Goal: Task Accomplishment & Management: Complete application form

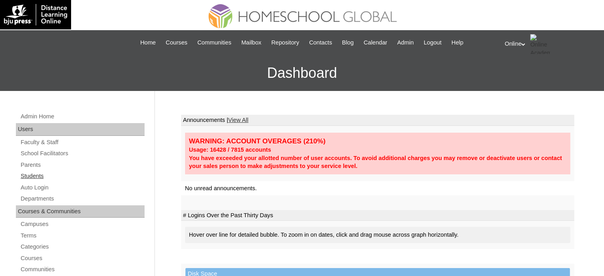
click at [60, 174] on link "Students" at bounding box center [82, 176] width 125 height 10
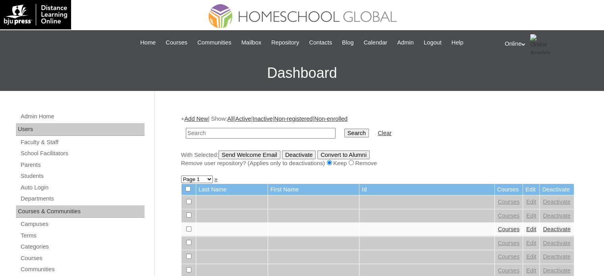
click at [238, 129] on input "text" at bounding box center [261, 133] width 150 height 11
type input "kitade"
click at [345, 129] on input "Search" at bounding box center [357, 133] width 25 height 9
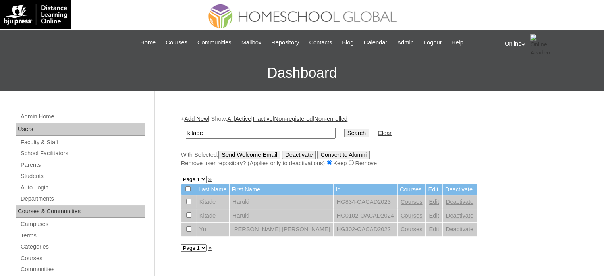
click at [194, 119] on link "Add New" at bounding box center [195, 119] width 23 height 6
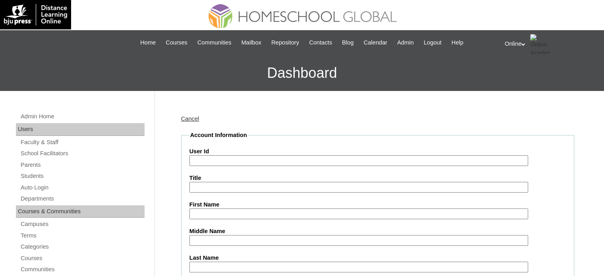
click at [232, 214] on input "First Name" at bounding box center [359, 214] width 339 height 11
paste input "Haruki Fañgon Kitade _230002480"
click at [259, 209] on input "Haruki Fañgon Kitade _230002480" at bounding box center [359, 214] width 339 height 11
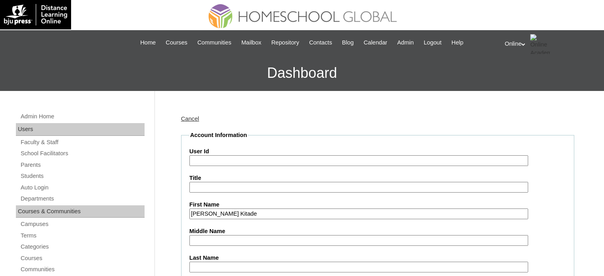
click at [241, 212] on input "Haruki Fañgon Kitade" at bounding box center [359, 214] width 339 height 11
type input "Haruki Fañgon"
click at [229, 265] on input "Last Name" at bounding box center [359, 267] width 339 height 11
paste input "Kitade"
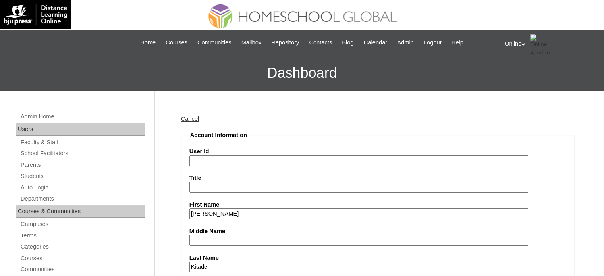
type input "Kitade"
click at [223, 212] on input "Haruki Fañgon" at bounding box center [359, 214] width 339 height 11
click at [221, 212] on input "Haruki Fañgon" at bounding box center [359, 214] width 339 height 11
type input "Haruki"
click at [229, 238] on input "Middle Name" at bounding box center [359, 240] width 339 height 11
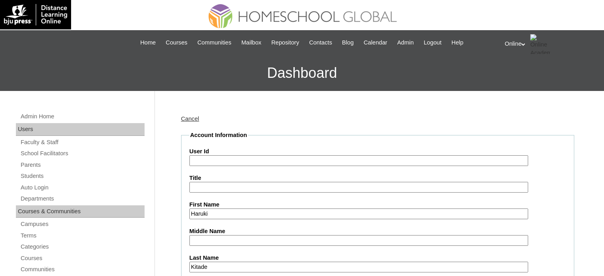
paste input "Fañgon"
type input "Fañgon"
click at [252, 152] on label "User Id" at bounding box center [378, 151] width 377 height 8
click at [252, 155] on input "User Id" at bounding box center [359, 160] width 339 height 11
click at [251, 161] on input "User Id" at bounding box center [359, 160] width 339 height 11
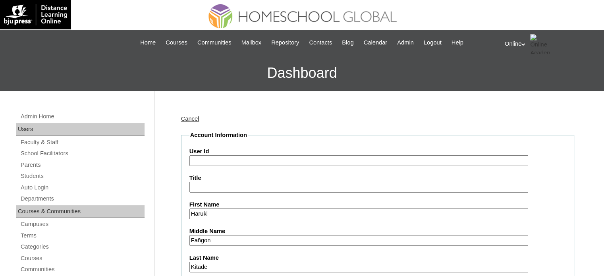
paste input "HG196OACAD2025"
type input "HG196OACAD2025"
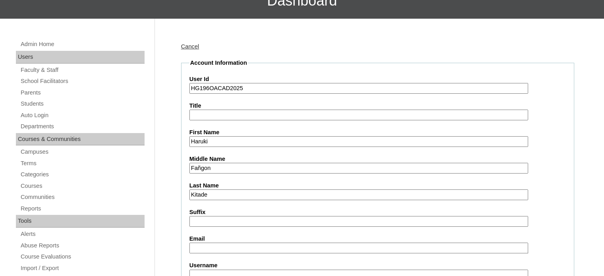
scroll to position [79, 0]
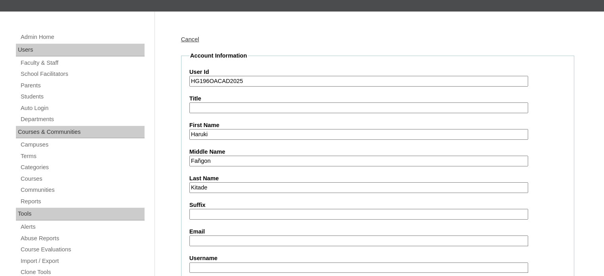
click at [255, 241] on input "Email" at bounding box center [359, 241] width 339 height 11
paste input "yota601@gmail.com"
type input "yota601@gmail.com"
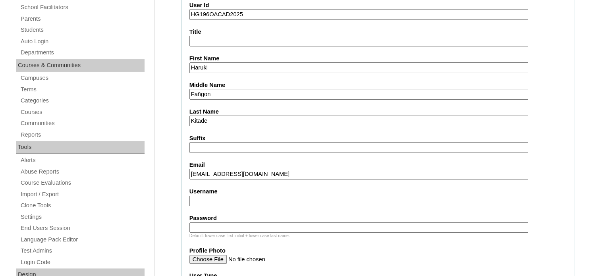
scroll to position [159, 0]
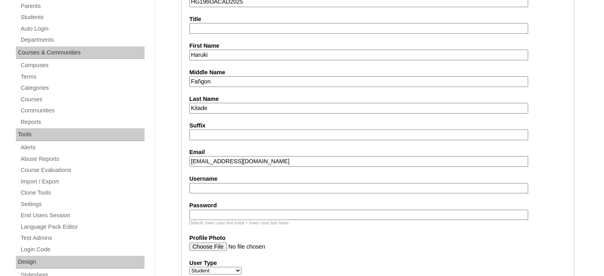
click at [265, 189] on input "Username" at bounding box center [359, 188] width 339 height 11
paste input "haruki.kitade2025"
type input "haruki.kitade2025"
paste input "hFgKd"
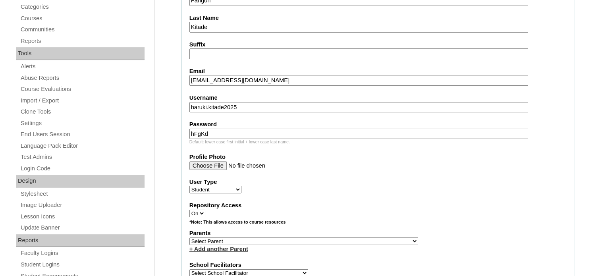
scroll to position [278, 0]
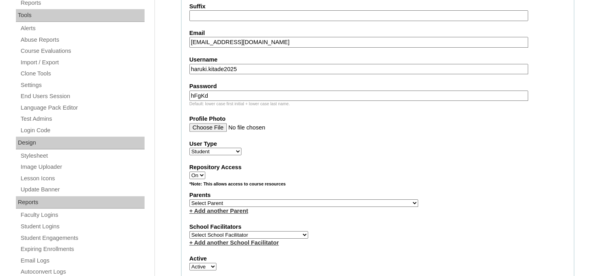
type input "hFgKd"
click at [270, 199] on select "Select Parent , , , , , , , , , , , , , , , , , , , , , , , , , , , , , , , , ,…" at bounding box center [304, 203] width 229 height 8
select select "38551"
click at [190, 199] on select "Select Parent , , , , , , , , , , , , , , , , , , , , , , , , , , , , , , , , ,…" at bounding box center [304, 203] width 229 height 8
click at [275, 231] on select "Select School Facilitator [PERSON_NAME] [PERSON_NAME] Gloryfe [PERSON_NAME] [PE…" at bounding box center [249, 235] width 119 height 8
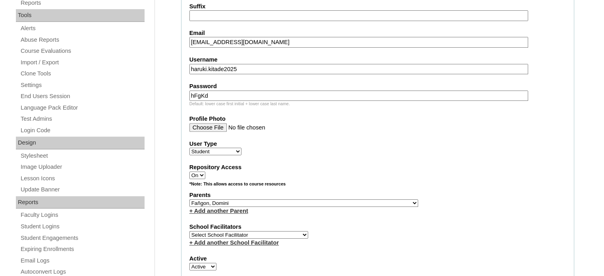
select select "29277"
click at [190, 231] on select "Select School Facilitator [PERSON_NAME] [PERSON_NAME] Gloryfe [PERSON_NAME] [PE…" at bounding box center [249, 235] width 119 height 8
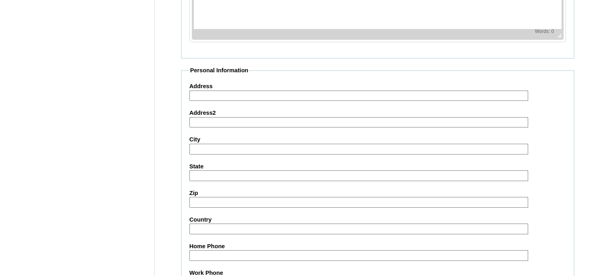
scroll to position [925, 0]
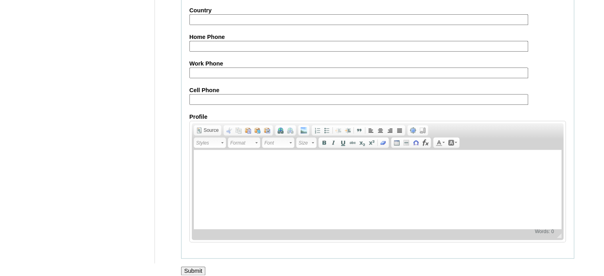
click at [201, 267] on input "Submit" at bounding box center [193, 271] width 25 height 9
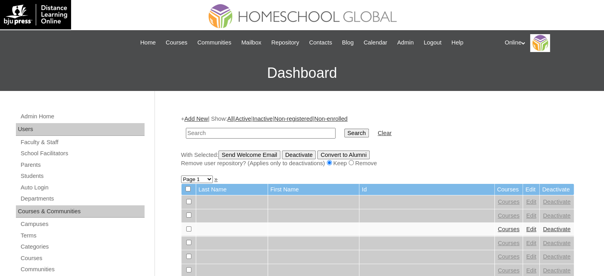
click at [269, 135] on input "text" at bounding box center [261, 133] width 150 height 11
type input "kitade"
click at [345, 131] on input "Search" at bounding box center [357, 133] width 25 height 9
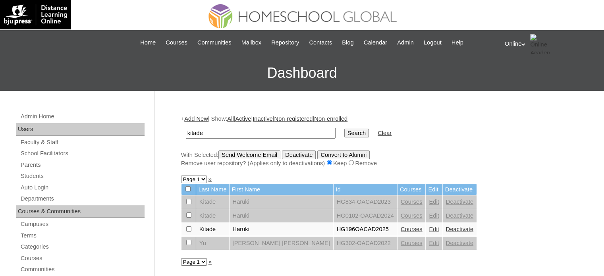
click at [401, 229] on link "Courses" at bounding box center [412, 229] width 22 height 6
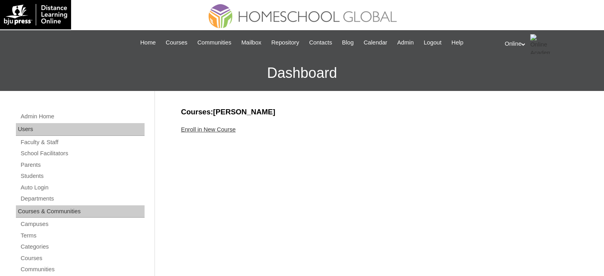
click at [207, 131] on link "Enroll in New Course" at bounding box center [208, 129] width 55 height 6
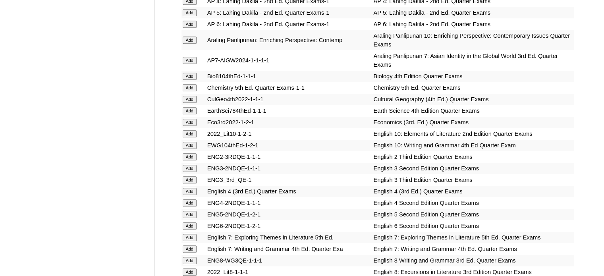
scroll to position [715, 0]
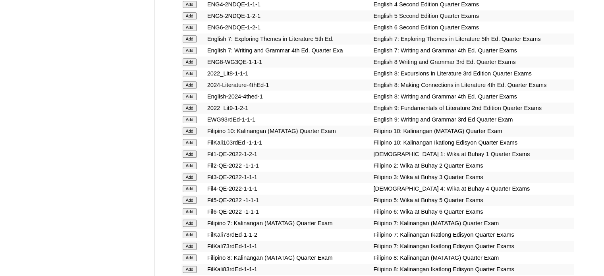
scroll to position [914, 0]
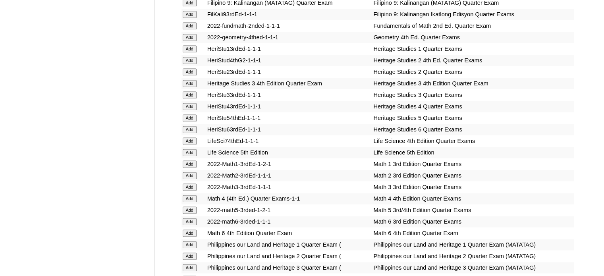
scroll to position [1192, 0]
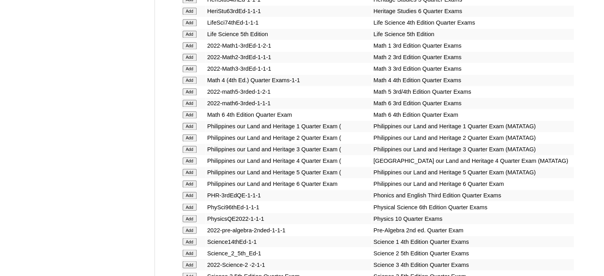
scroll to position [1311, 0]
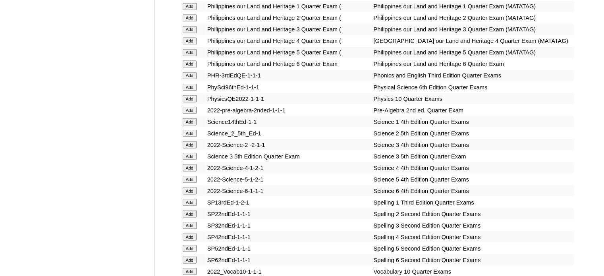
scroll to position [1431, 0]
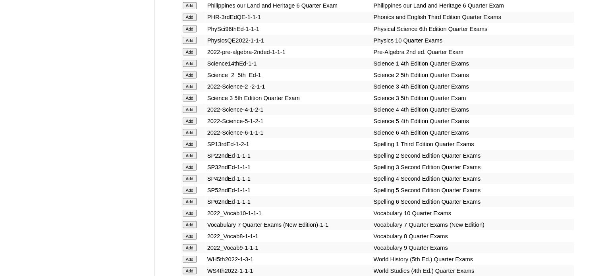
scroll to position [1510, 0]
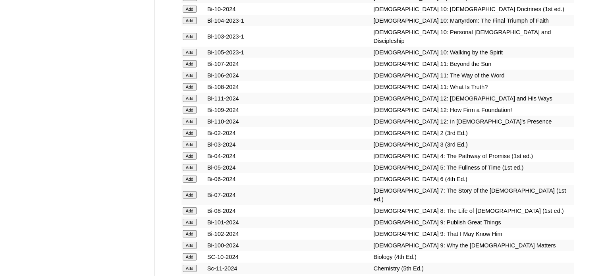
scroll to position [1947, 0]
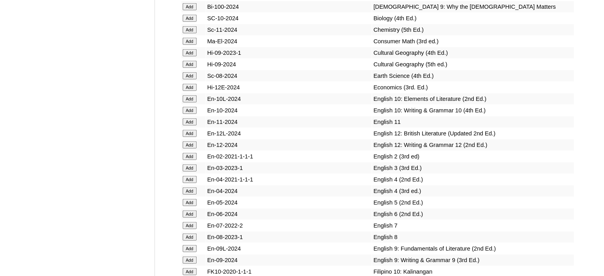
scroll to position [2186, 0]
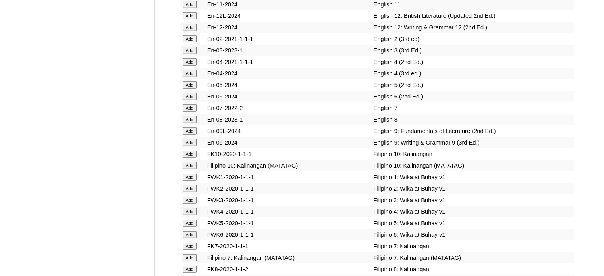
scroll to position [2305, 0]
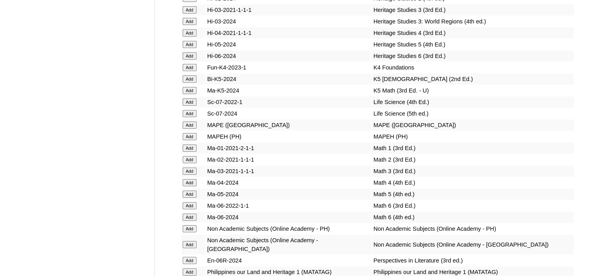
scroll to position [2782, 0]
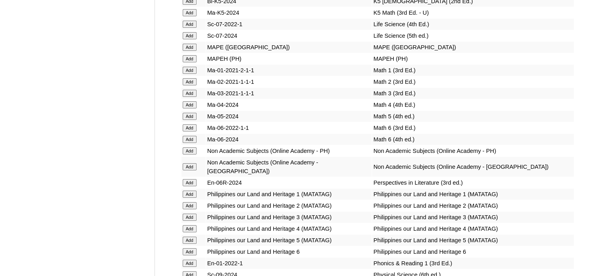
scroll to position [2861, 0]
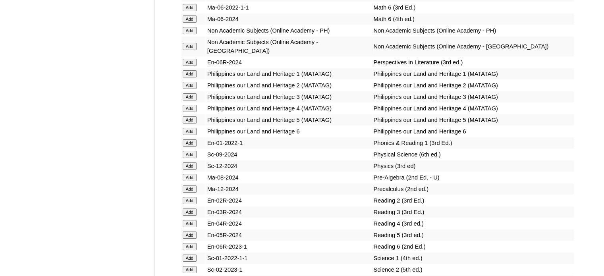
scroll to position [2981, 0]
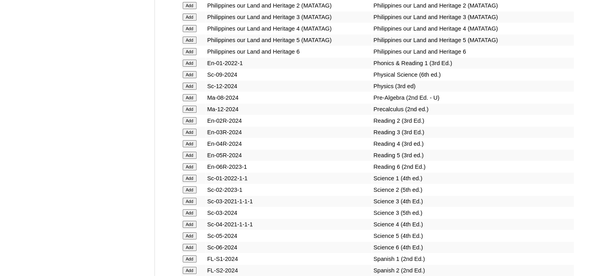
scroll to position [3060, 0]
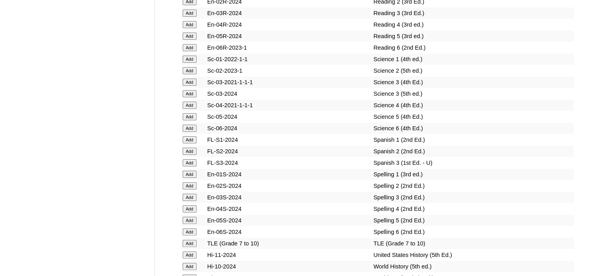
scroll to position [3179, 0]
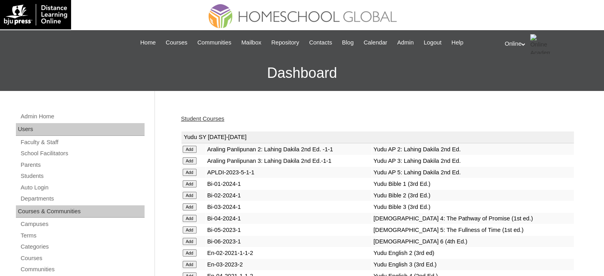
click at [211, 120] on link "Student Courses" at bounding box center [202, 119] width 43 height 6
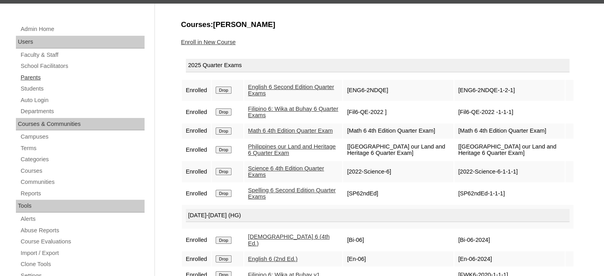
scroll to position [79, 0]
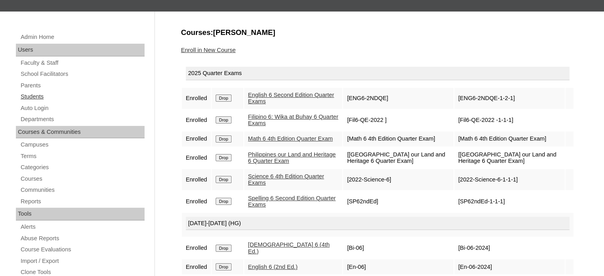
click at [59, 95] on link "Students" at bounding box center [82, 97] width 125 height 10
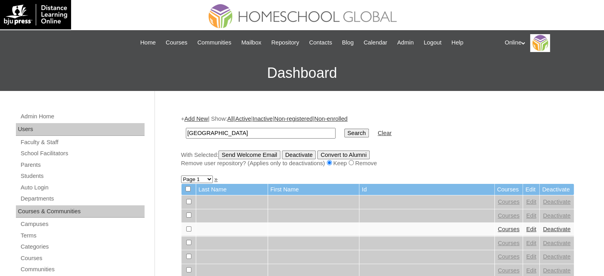
type input "[GEOGRAPHIC_DATA]"
click at [345, 129] on input "Search" at bounding box center [357, 133] width 25 height 9
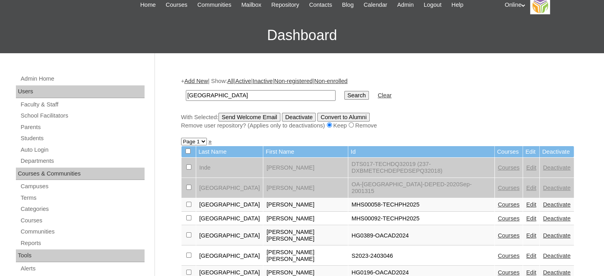
scroll to position [44, 0]
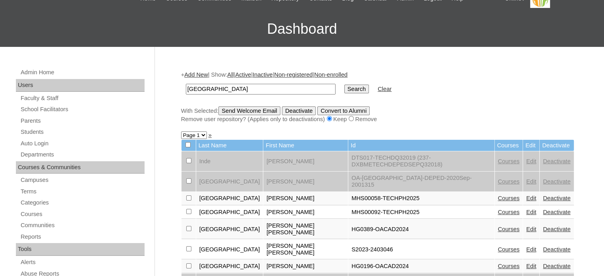
click at [543, 263] on link "Deactivate" at bounding box center [556, 266] width 27 height 6
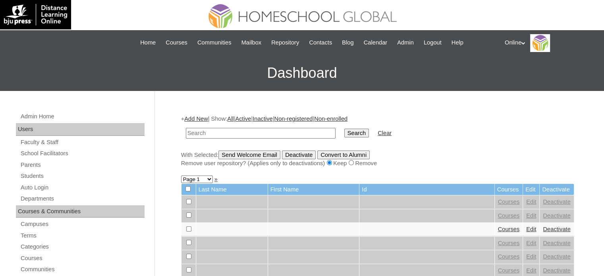
click at [201, 117] on link "Add New" at bounding box center [195, 119] width 23 height 6
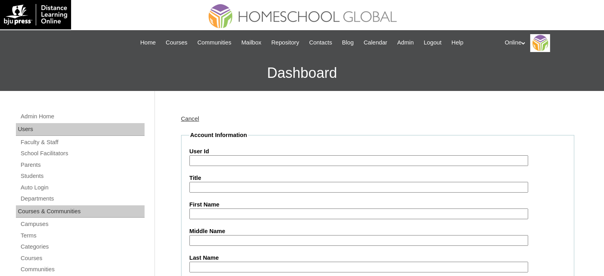
click at [318, 159] on input "User Id" at bounding box center [359, 160] width 339 height 11
paste input "HG198OACAD2025"
type input "HG198OACAD2025"
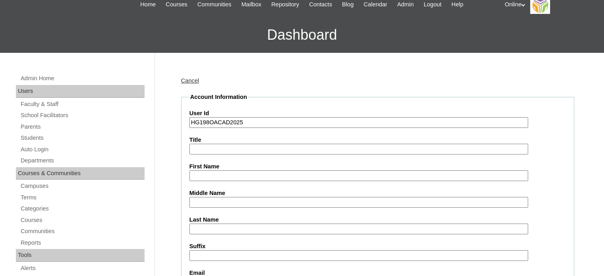
scroll to position [40, 0]
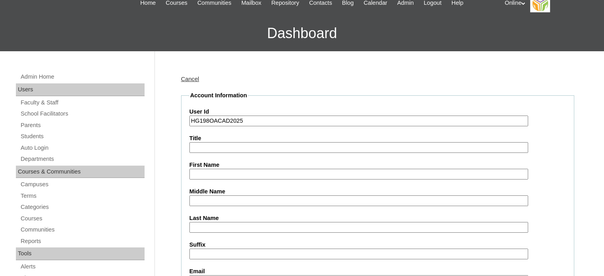
click at [241, 171] on input "First Name" at bounding box center [359, 174] width 339 height 11
paste input "[PERSON_NAME] 2302929"
click at [265, 174] on input "[PERSON_NAME] 2302929" at bounding box center [359, 174] width 339 height 11
click at [238, 173] on input "[PERSON_NAME]" at bounding box center [359, 174] width 339 height 11
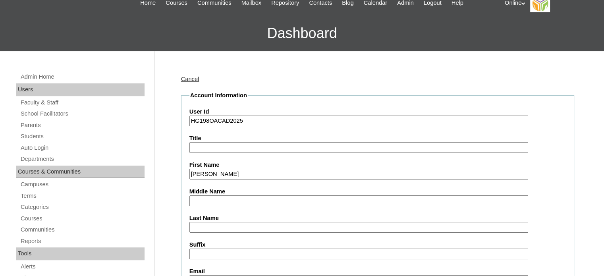
click at [238, 173] on input "[PERSON_NAME]" at bounding box center [359, 174] width 339 height 11
type input "[PERSON_NAME]"
click at [231, 227] on input "Last Name" at bounding box center [359, 227] width 339 height 11
paste input "[GEOGRAPHIC_DATA]"
type input "[GEOGRAPHIC_DATA]"
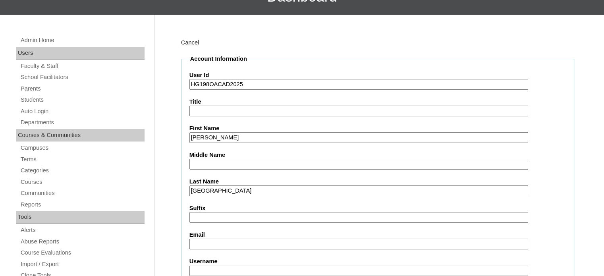
scroll to position [79, 0]
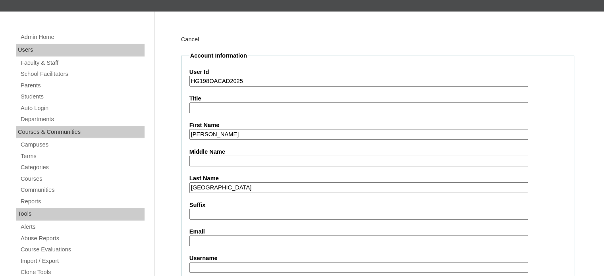
click at [217, 238] on input "Email" at bounding box center [359, 241] width 339 height 11
paste input "[PERSON_NAME][EMAIL_ADDRESS][DOMAIN_NAME]"
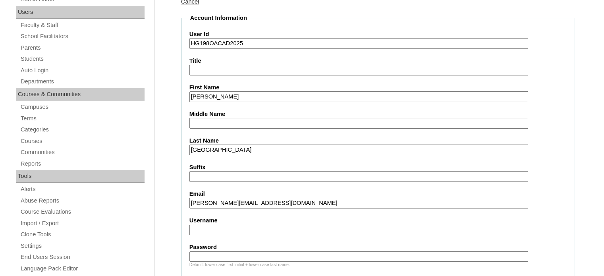
scroll to position [119, 0]
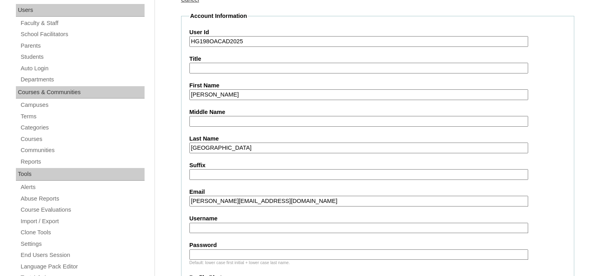
type input "[PERSON_NAME][EMAIL_ADDRESS][DOMAIN_NAME]"
paste input "[GEOGRAPHIC_DATA]toledo2025"
type input "[GEOGRAPHIC_DATA]toledo2025"
paste input "sFnLt"
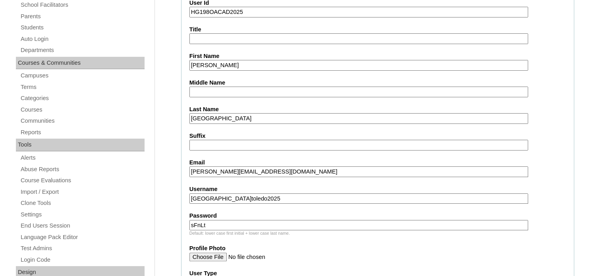
scroll to position [278, 0]
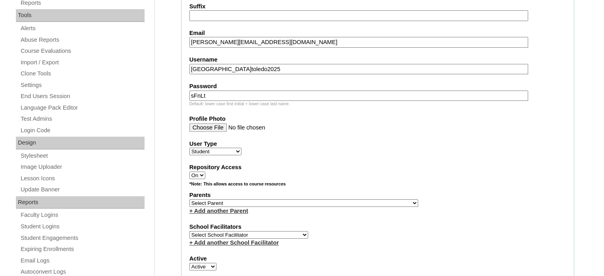
type input "sFnLt"
click at [286, 199] on select "Select Parent , , , , , , , , , , , , , , , , , , , , , , , , , , , , , , , , ,…" at bounding box center [304, 203] width 229 height 8
click at [190, 199] on select "Select Parent , , , , , , , , , , , , , , , , , , , , , , , , , , , , , , , , ,…" at bounding box center [304, 203] width 229 height 8
click at [307, 195] on label "Parents" at bounding box center [378, 195] width 377 height 8
click at [308, 199] on select "Select Parent , , , , , , , , , , , , , , , , , , , , , , , , , , , , , , , , ,…" at bounding box center [304, 203] width 229 height 8
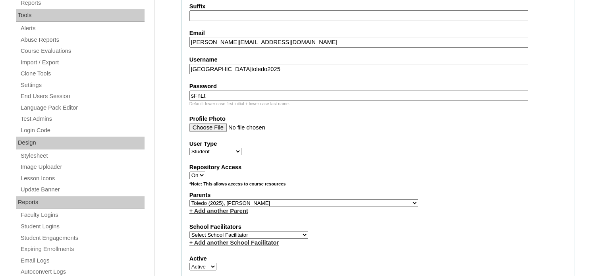
click at [308, 199] on select "Select Parent , , , , , , , , , , , , , , , , , , , , , , , , , , , , , , , , ,…" at bounding box center [304, 203] width 229 height 8
select select "40765"
click at [190, 199] on select "Select Parent , , , , , , , , , , , , , , , , , , , , , , , , , , , , , , , , ,…" at bounding box center [304, 203] width 229 height 8
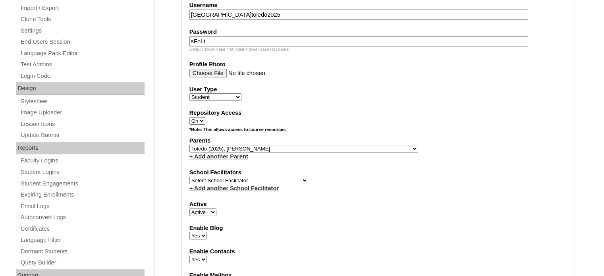
scroll to position [358, 0]
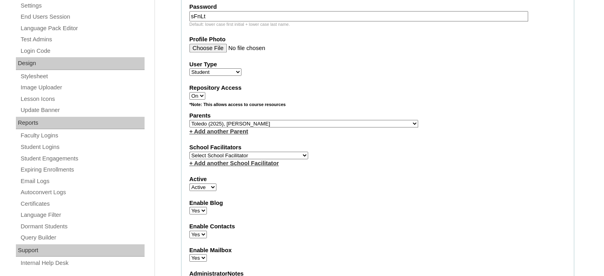
click at [275, 153] on select "Select School Facilitator [PERSON_NAME] [PERSON_NAME] Gloryfe [PERSON_NAME] [PE…" at bounding box center [249, 156] width 119 height 8
select select "29277"
click at [190, 152] on select "Select School Facilitator [PERSON_NAME] [PERSON_NAME] Gloryfe [PERSON_NAME] [PE…" at bounding box center [249, 156] width 119 height 8
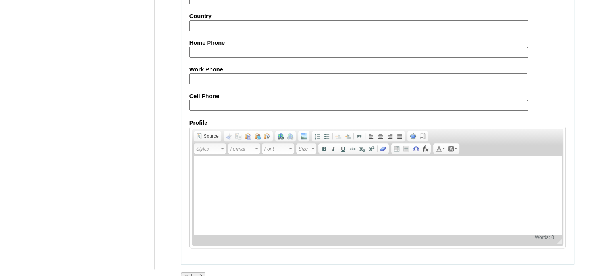
scroll to position [925, 0]
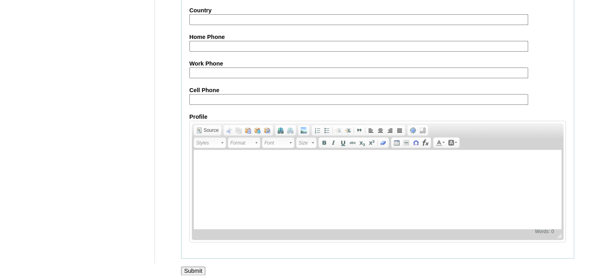
click at [197, 267] on input "Submit" at bounding box center [193, 271] width 25 height 9
